Goal: Navigation & Orientation: Find specific page/section

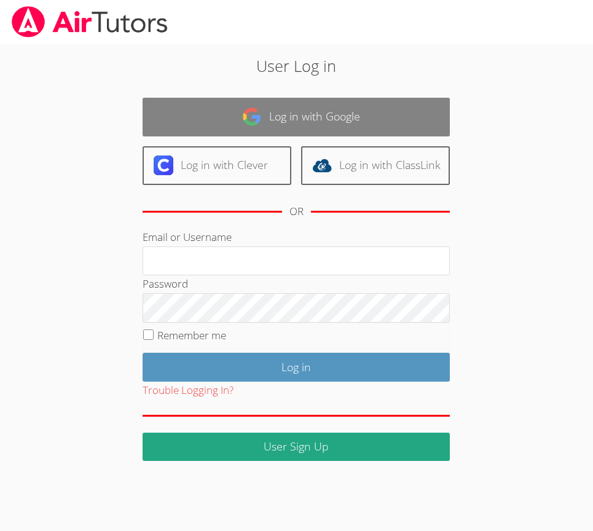
click at [288, 125] on link "Log in with Google" at bounding box center [296, 117] width 307 height 39
